Goal: Information Seeking & Learning: Learn about a topic

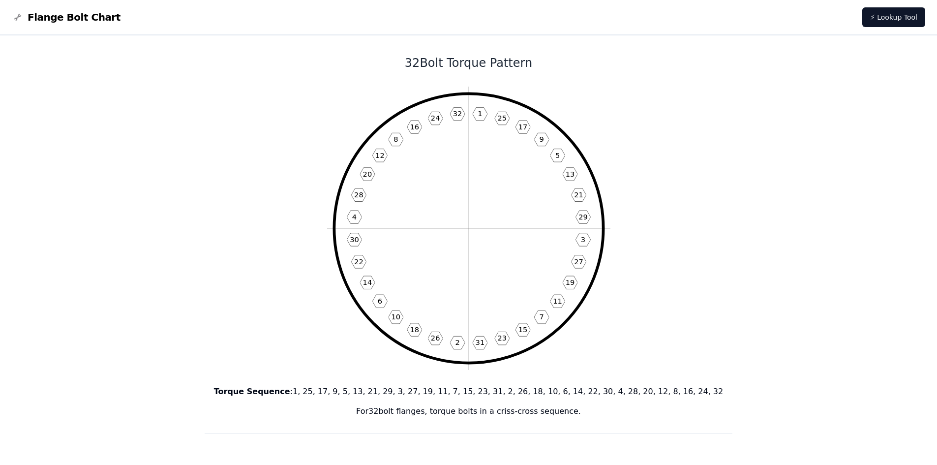
drag, startPoint x: 481, startPoint y: 190, endPoint x: 481, endPoint y: 138, distance: 51.6
click at [481, 138] on icon "1 25 17 9 5 13 21 29 3 27 19 11 7 15 23 31 2 26 18 10 6 14 22 30 4 28 20 12 8 1…" at bounding box center [468, 228] width 283 height 283
click at [484, 179] on icon "1 25 17 9 5 13 21 29 3 27 19 11 7 15 23 31 2 26 18 10 6 14 22 30 4 28 20 12 8 1…" at bounding box center [468, 228] width 283 height 283
